Goal: Task Accomplishment & Management: Use online tool/utility

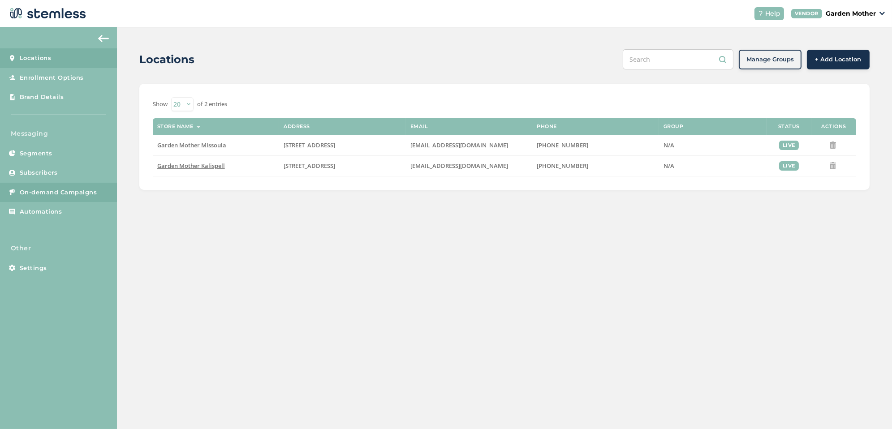
click at [45, 192] on span "On-demand Campaigns" at bounding box center [59, 192] width 78 height 9
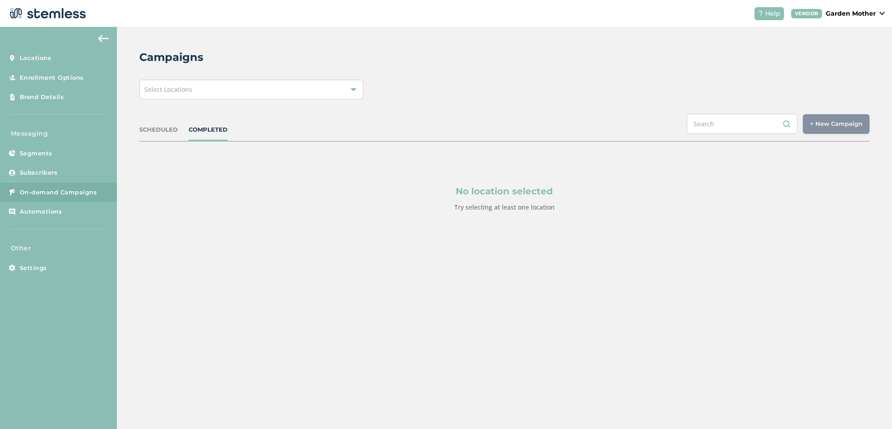
click at [298, 90] on div "Select Locations" at bounding box center [251, 90] width 224 height 20
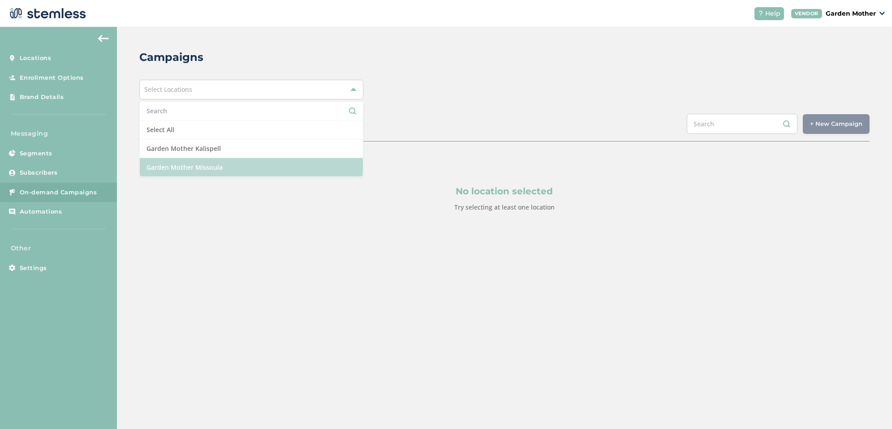
drag, startPoint x: 246, startPoint y: 152, endPoint x: 241, endPoint y: 163, distance: 11.6
click at [241, 163] on ul "Select All Garden Mother Kalispell Garden Mother Missoula" at bounding box center [251, 139] width 224 height 76
click at [241, 163] on li "Garden Mother Missoula" at bounding box center [251, 167] width 223 height 18
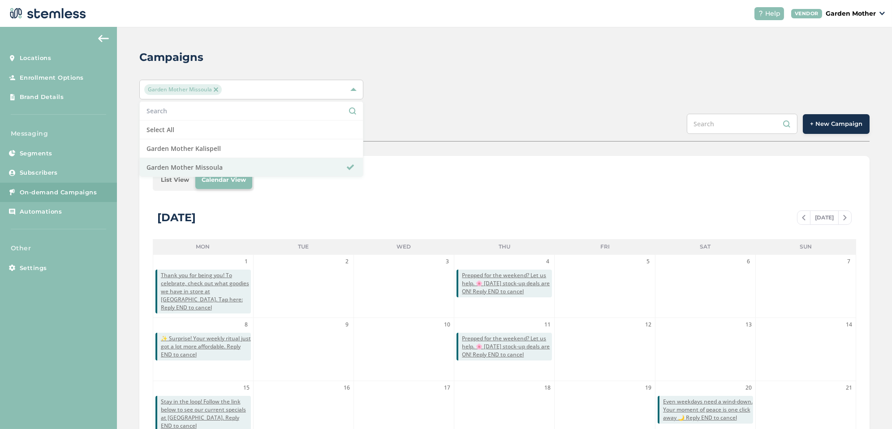
click at [470, 108] on div "Campaigns Garden Mother Missoula Select All Garden Mother Kalispell Garden Moth…" at bounding box center [504, 317] width 775 height 580
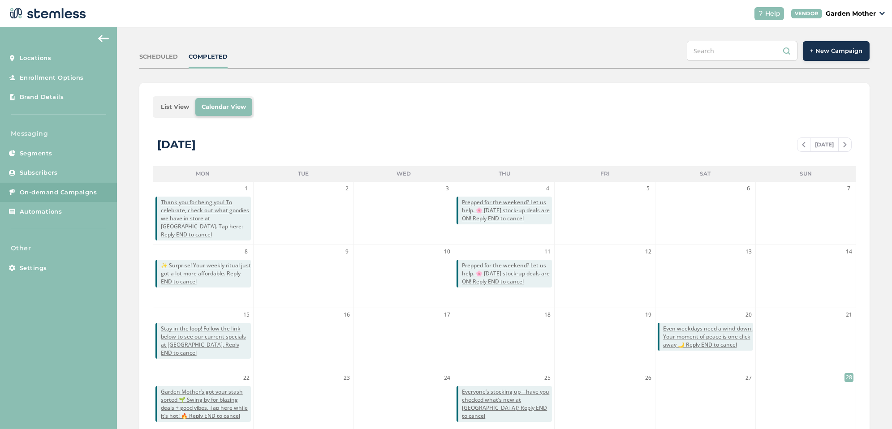
scroll to position [9, 0]
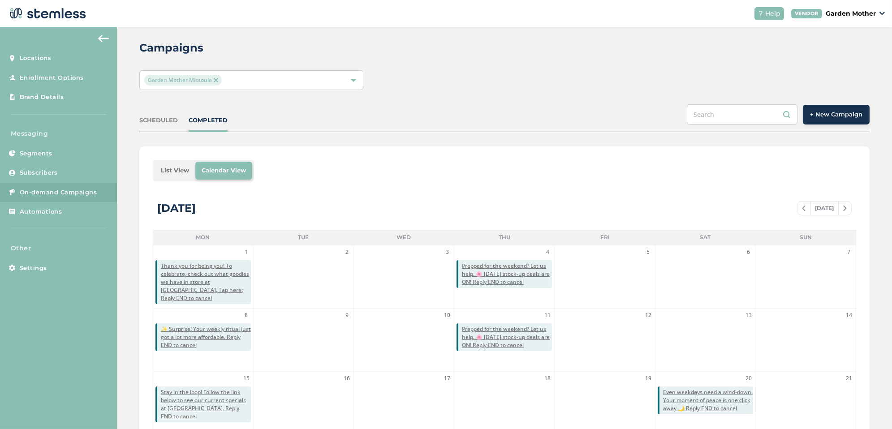
click at [825, 110] on span "+ New Campaign" at bounding box center [836, 114] width 52 height 9
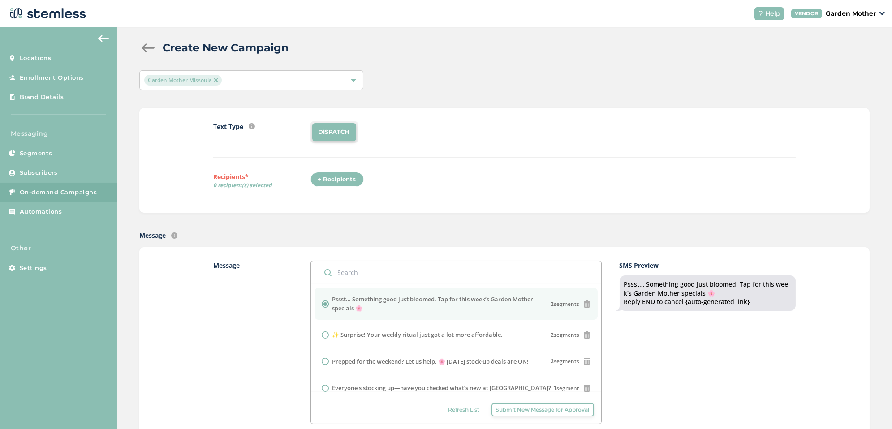
click at [331, 181] on div "+ Recipients" at bounding box center [337, 179] width 53 height 15
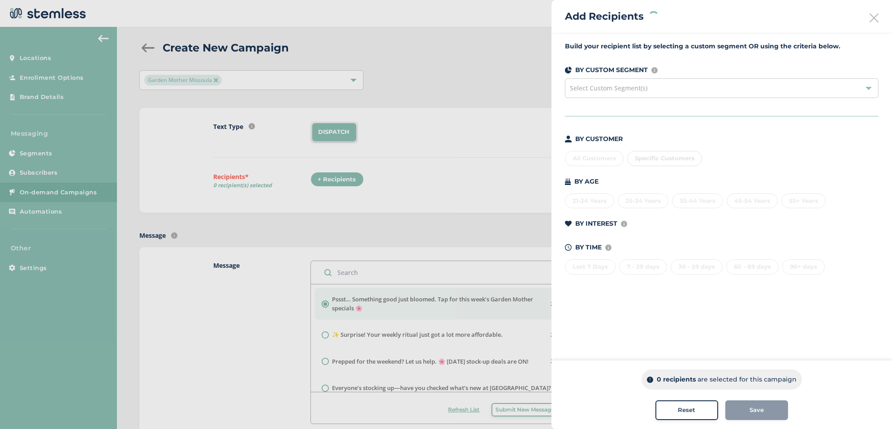
click at [615, 84] on span "Select Custom Segment(s)" at bounding box center [609, 88] width 78 height 9
click at [593, 161] on div "All Customers" at bounding box center [594, 158] width 59 height 15
click at [756, 408] on span "Save" at bounding box center [757, 410] width 14 height 9
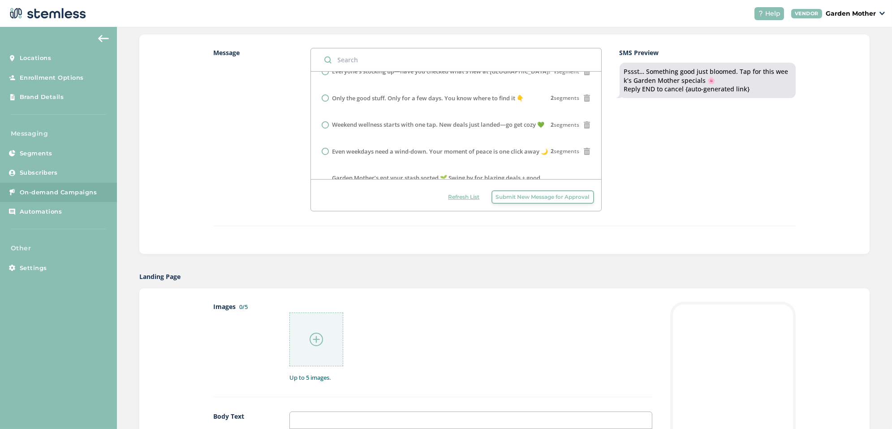
scroll to position [102, 0]
click at [388, 131] on li "Weekend wellness starts with one tap. New deals just landed—go get cozy 💚 2 seg…" at bounding box center [456, 126] width 283 height 23
radio input "false"
radio input "true"
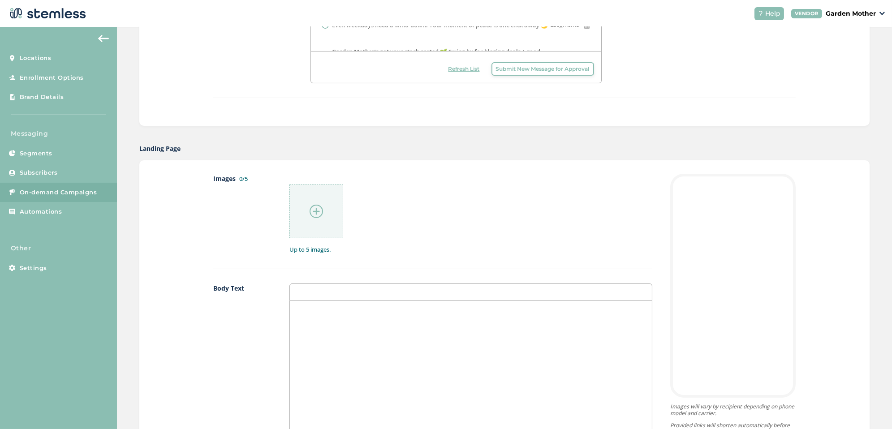
scroll to position [397, 0]
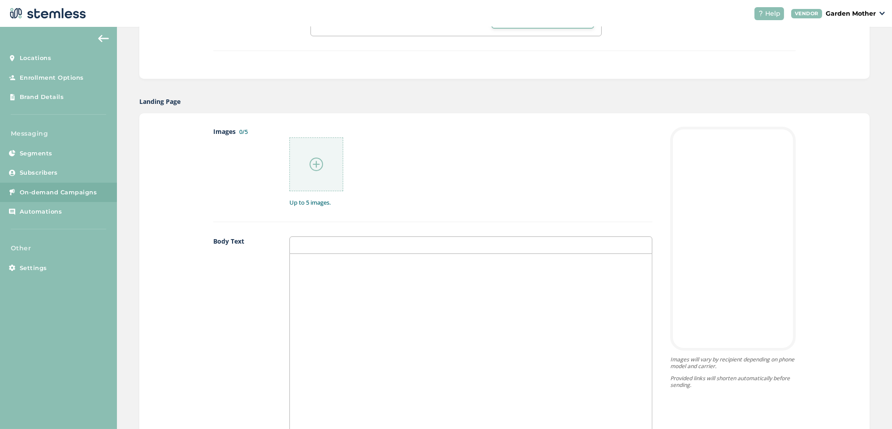
click at [328, 158] on div at bounding box center [316, 165] width 54 height 54
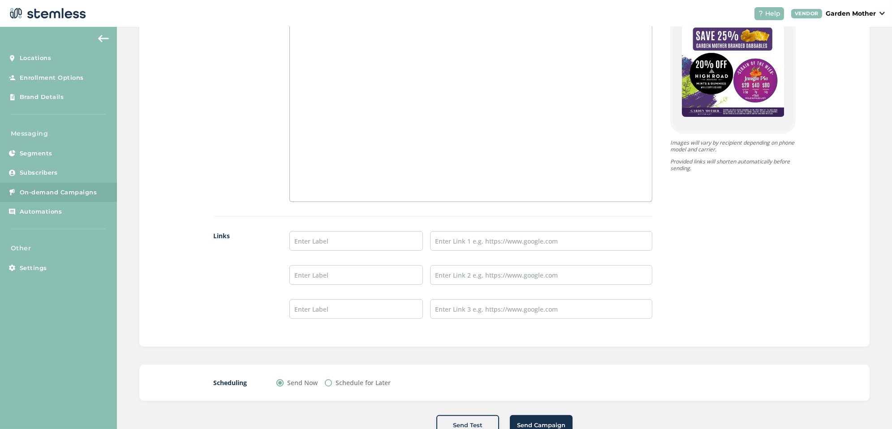
scroll to position [654, 0]
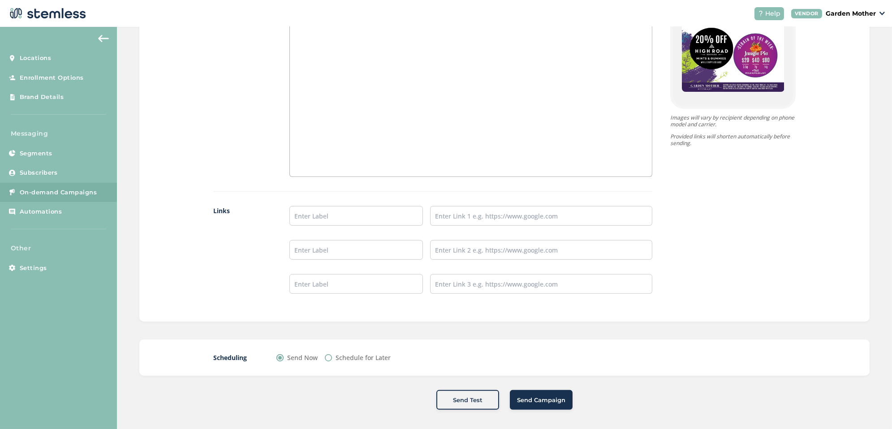
click at [336, 353] on label "Schedule for Later" at bounding box center [363, 357] width 55 height 9
click at [332, 354] on input "Schedule for Later" at bounding box center [328, 357] width 7 height 7
radio input "true"
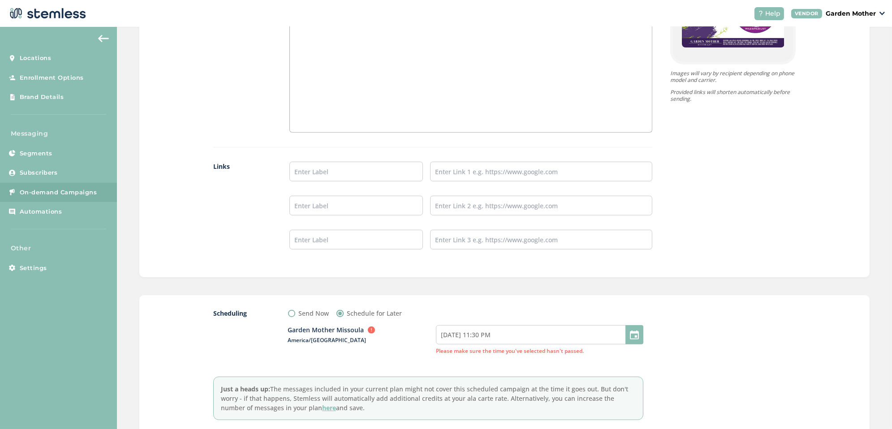
scroll to position [702, 0]
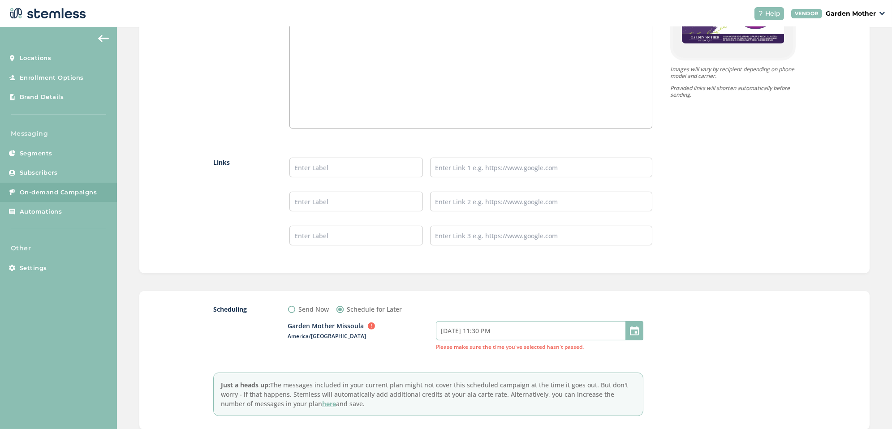
click at [469, 327] on input "[DATE] 11:30 PM" at bounding box center [539, 330] width 207 height 19
select select "23"
select select "30"
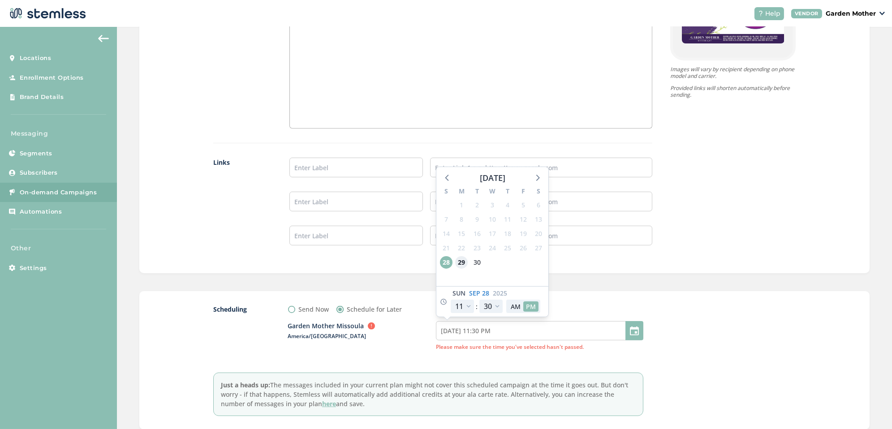
click at [463, 256] on span "29" at bounding box center [461, 262] width 13 height 13
type input "[DATE] 11:30 PM"
click at [485, 327] on input "[DATE] 11:30 PM" at bounding box center [539, 330] width 207 height 19
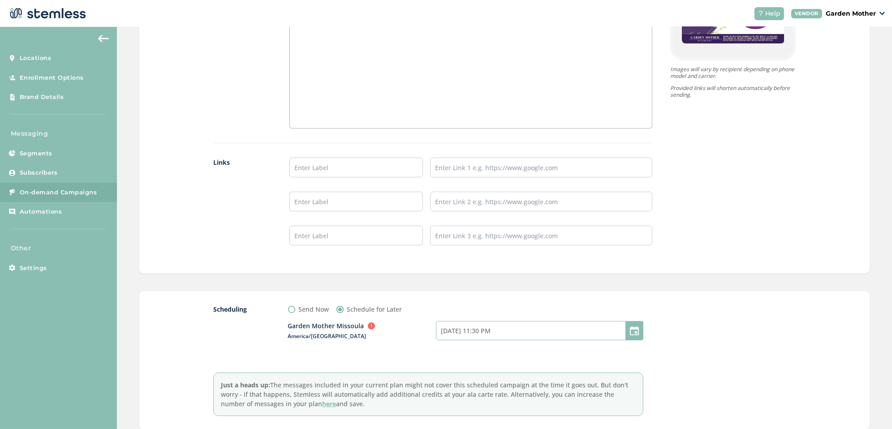
click at [480, 328] on input "[DATE] 11:30 PM" at bounding box center [539, 330] width 207 height 19
select select "23"
select select "30"
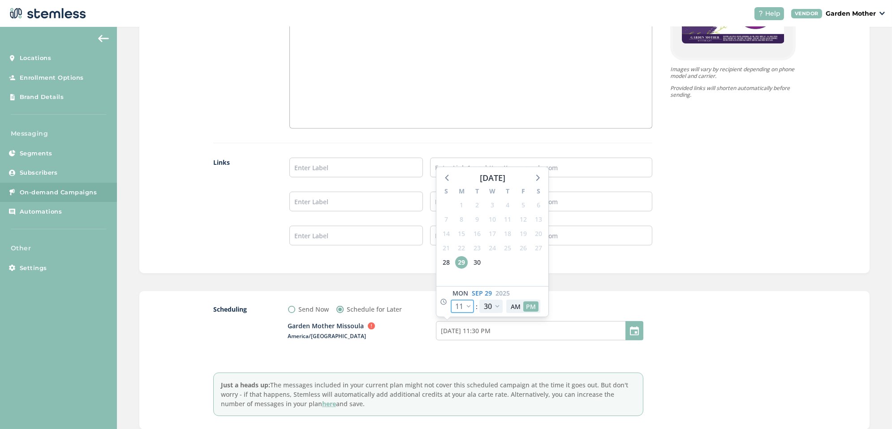
click at [470, 305] on select "12 1 2 3 4 5 6 7 8 9 10 11" at bounding box center [462, 306] width 23 height 13
select select "21"
click at [451, 300] on select "12 1 2 3 4 5 6 7 8 9 10 11" at bounding box center [462, 306] width 23 height 13
type input "[DATE] 9:30 PM"
select select "21"
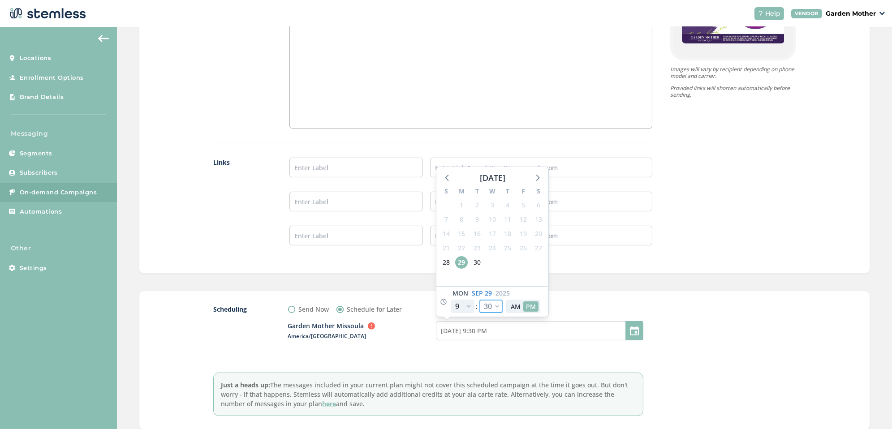
click at [496, 300] on select "00 05 10 15 20 25 30 35 40 45 50 55" at bounding box center [490, 306] width 23 height 13
select select "0"
click at [479, 300] on select "00 05 10 15 20 25 30 35 40 45 50 55" at bounding box center [490, 306] width 23 height 13
type input "[DATE] 9:00 PM"
select select "0"
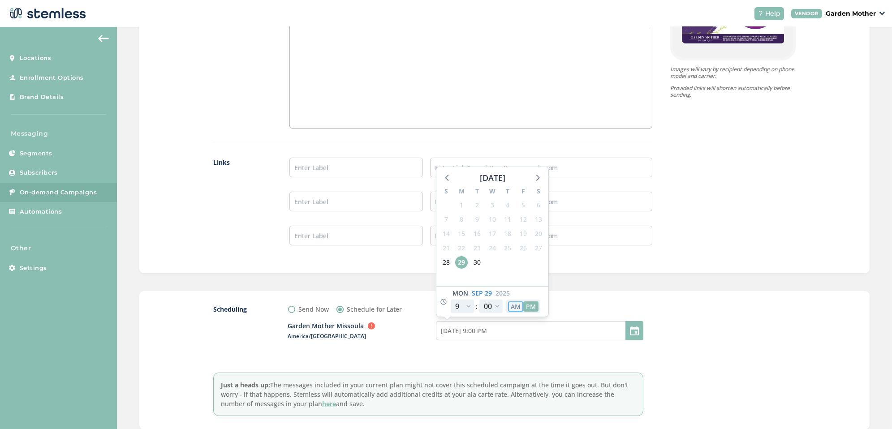
click at [519, 302] on button "AM" at bounding box center [515, 307] width 15 height 10
type input "[DATE] 9:00 AM"
select select "9"
click at [556, 301] on div "Scheduling Send Now Schedule for Later Garden Mother Missoula Outside business …" at bounding box center [504, 360] width 730 height 138
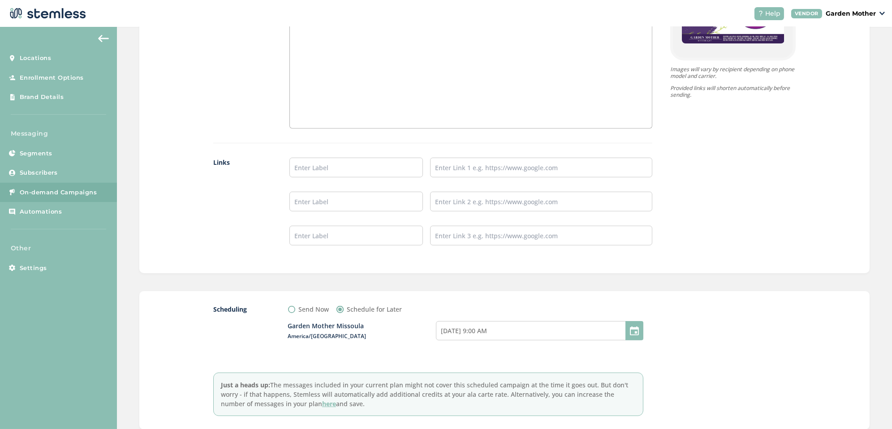
scroll to position [755, 0]
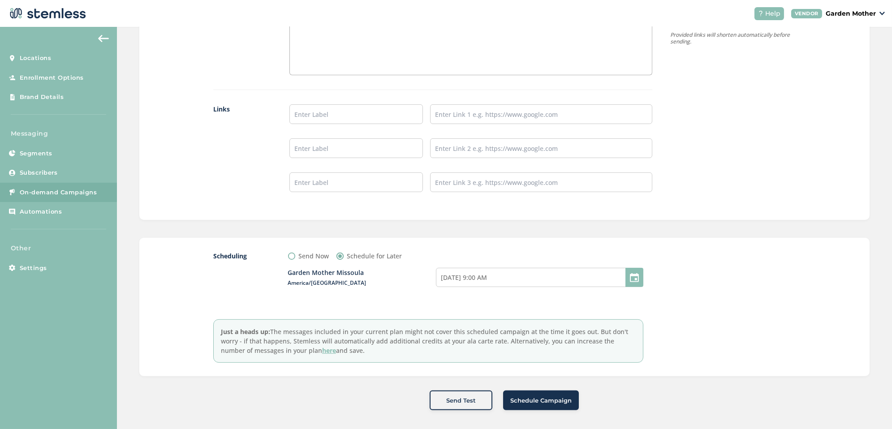
click at [553, 397] on span "Schedule Campaign" at bounding box center [540, 401] width 61 height 9
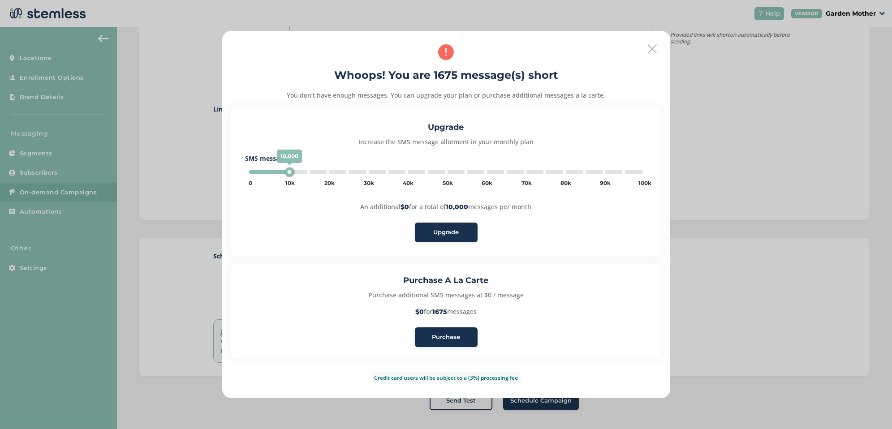
click at [454, 332] on button "Purchase" at bounding box center [446, 338] width 63 height 20
type input "5000"
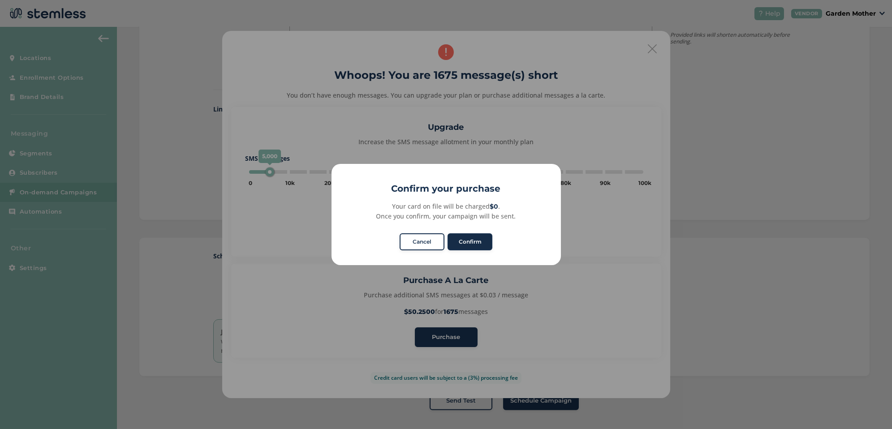
click at [465, 239] on button "Confirm" at bounding box center [470, 241] width 45 height 17
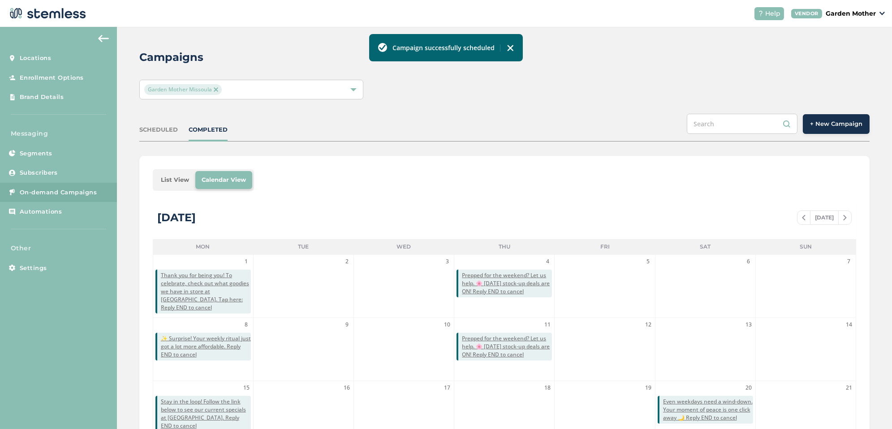
click at [172, 125] on div "SCHEDULED" at bounding box center [158, 129] width 39 height 9
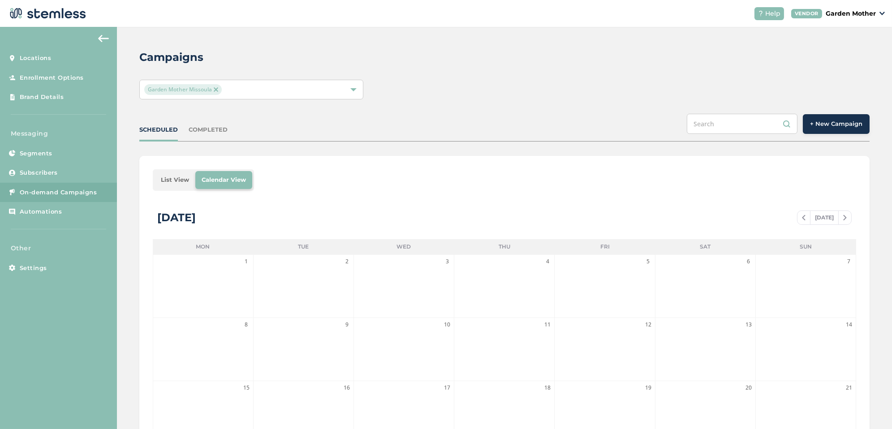
scroll to position [176, 0]
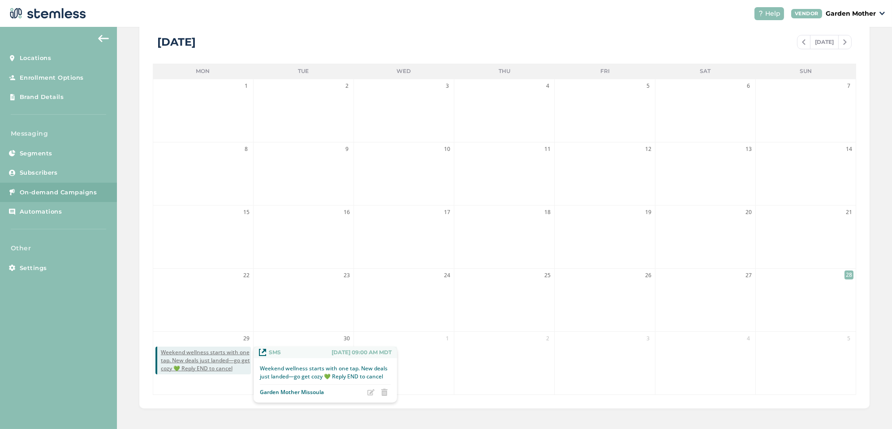
click at [367, 391] on icon at bounding box center [370, 392] width 7 height 7
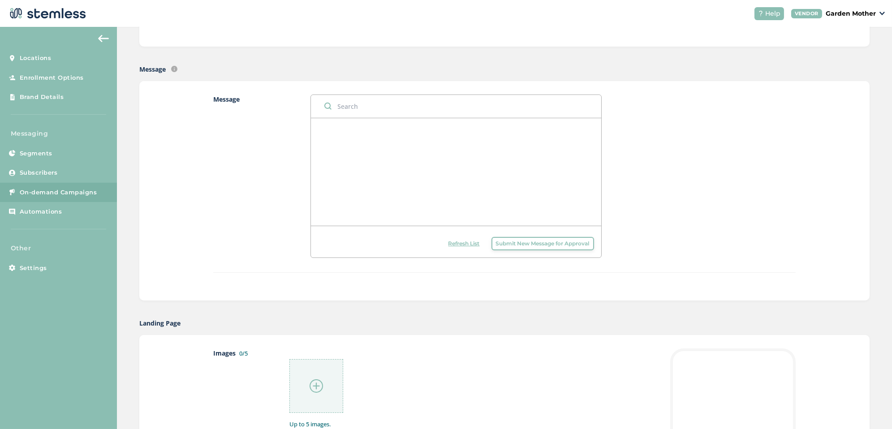
radio input "false"
radio input "true"
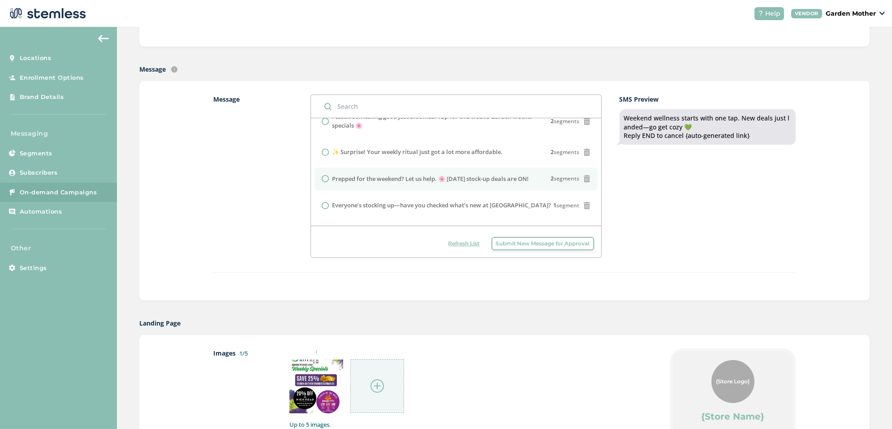
scroll to position [15, 0]
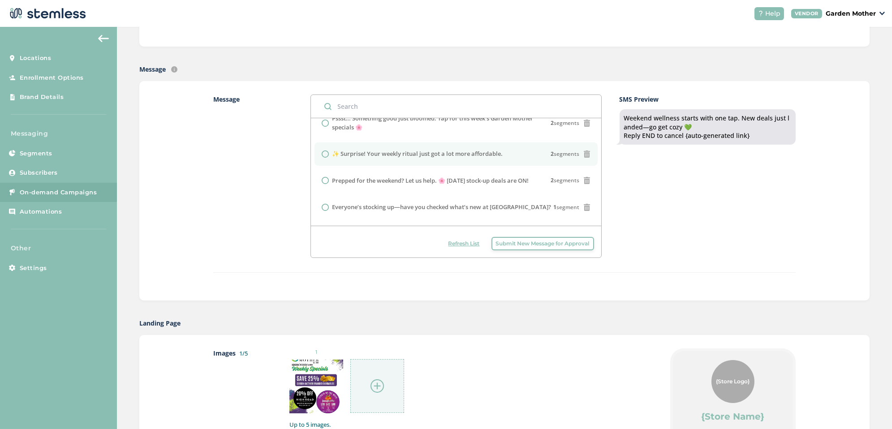
click at [350, 154] on label "✨ Surprise! Your weekly ritual just got a lot more affordable." at bounding box center [417, 154] width 171 height 9
radio input "true"
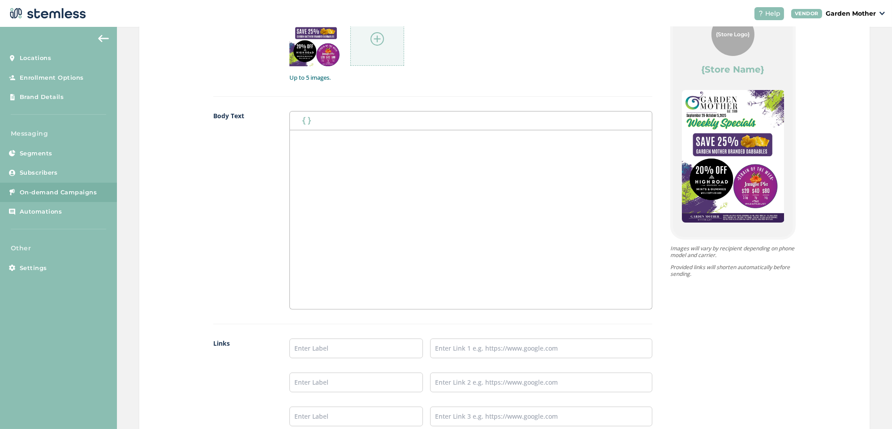
scroll to position [757, 0]
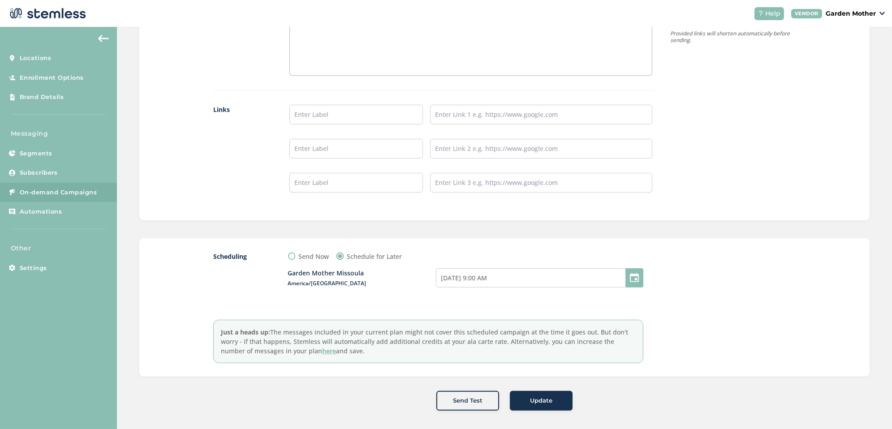
click at [550, 398] on span "Update" at bounding box center [541, 401] width 22 height 9
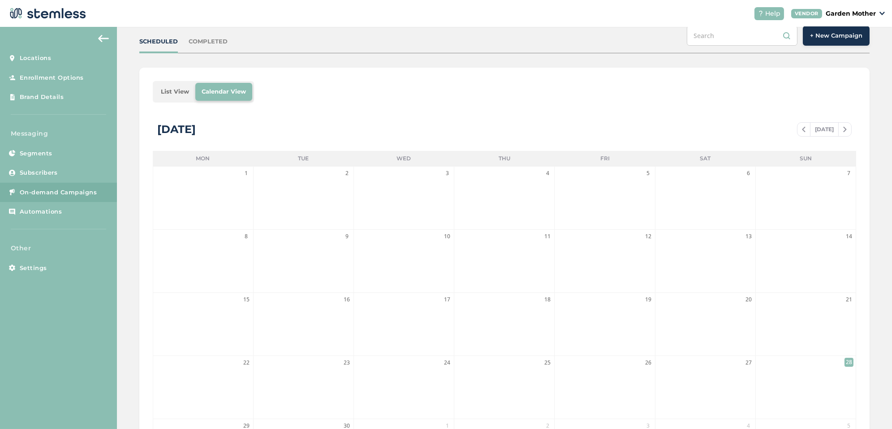
scroll to position [53, 0]
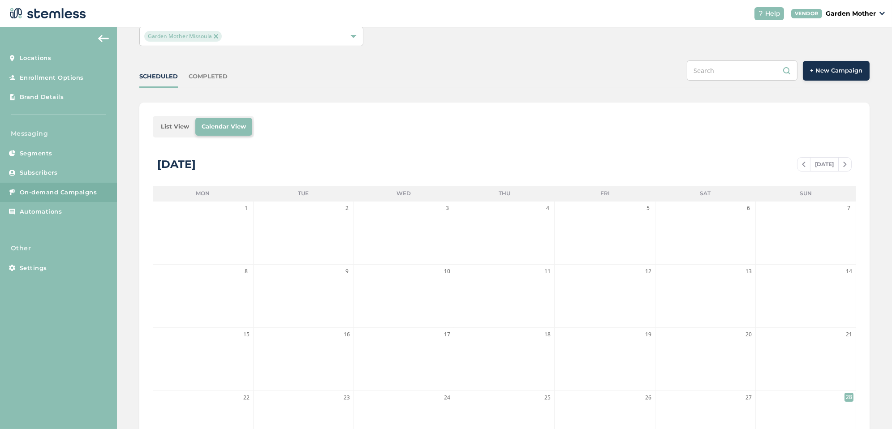
click at [202, 60] on div "Campaigns Garden Mother [PERSON_NAME] SCHEDULED COMPLETED + New Campaign List V…" at bounding box center [504, 264] width 775 height 580
click at [202, 73] on div "COMPLETED" at bounding box center [208, 76] width 39 height 9
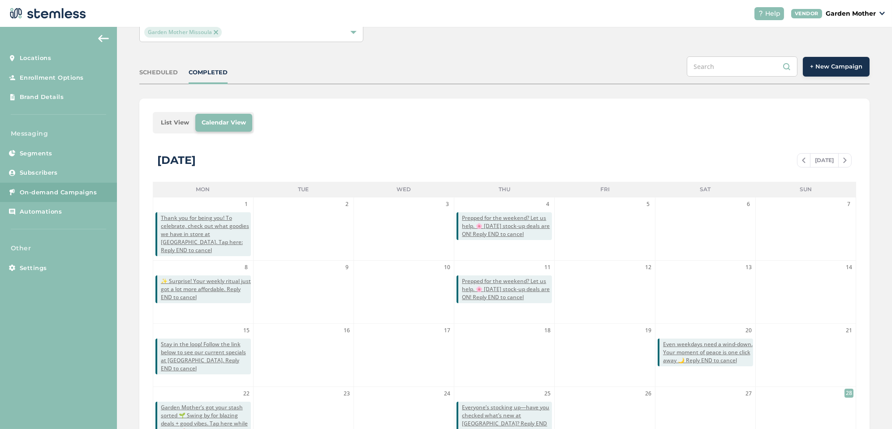
scroll to position [0, 0]
